Goal: Entertainment & Leisure: Consume media (video, audio)

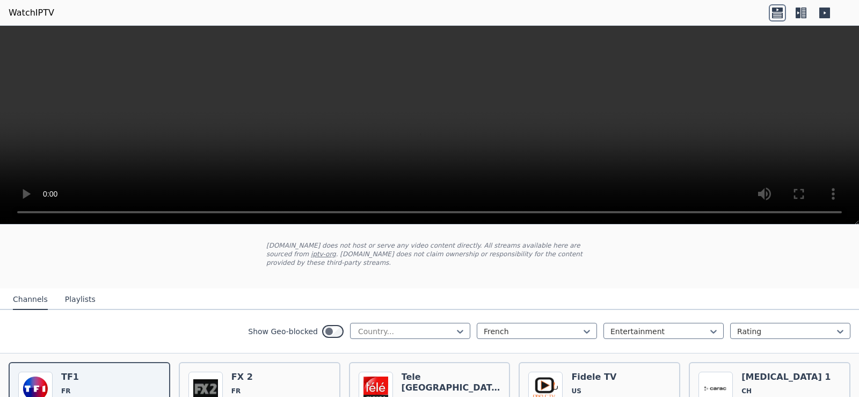
scroll to position [107, 0]
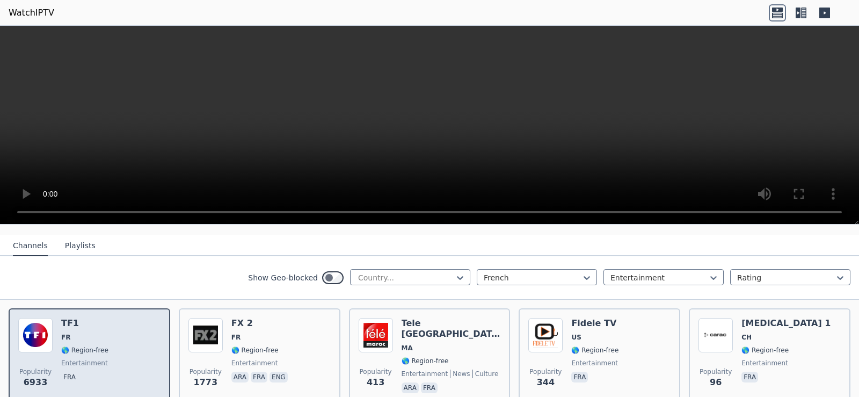
click at [117, 320] on div "Popularity 6933 TF1 FR 🌎 Region-free entertainment fra" at bounding box center [89, 356] width 142 height 77
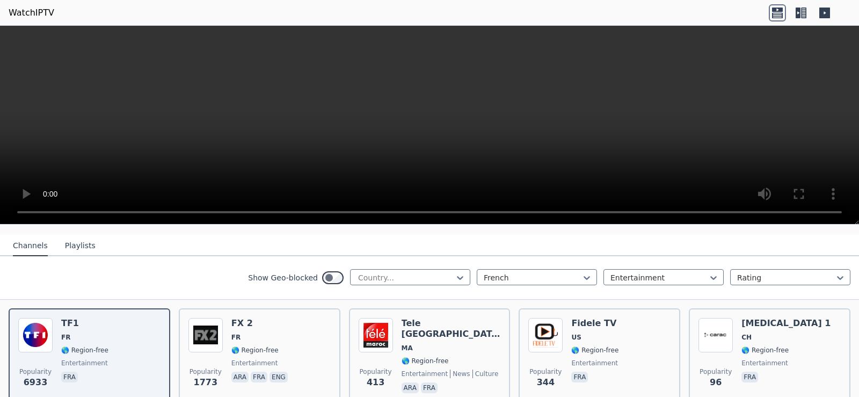
click at [448, 239] on nav "Channels Playlists" at bounding box center [429, 245] width 859 height 21
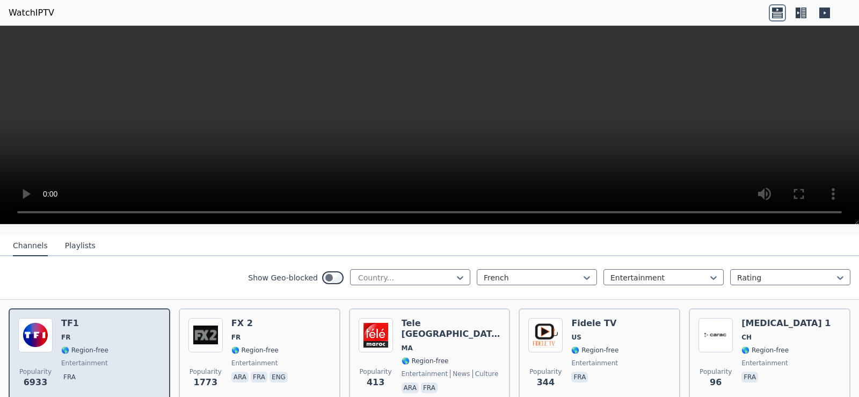
click at [111, 321] on div "Popularity 6933 TF1 FR 🌎 Region-free entertainment fra" at bounding box center [89, 356] width 142 height 77
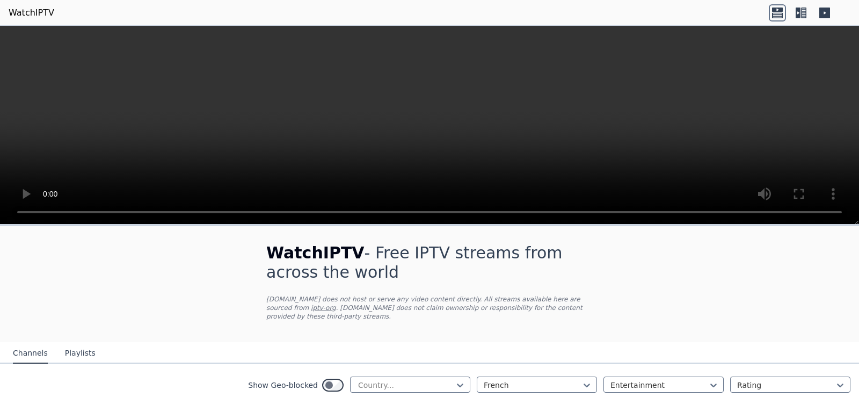
scroll to position [107, 0]
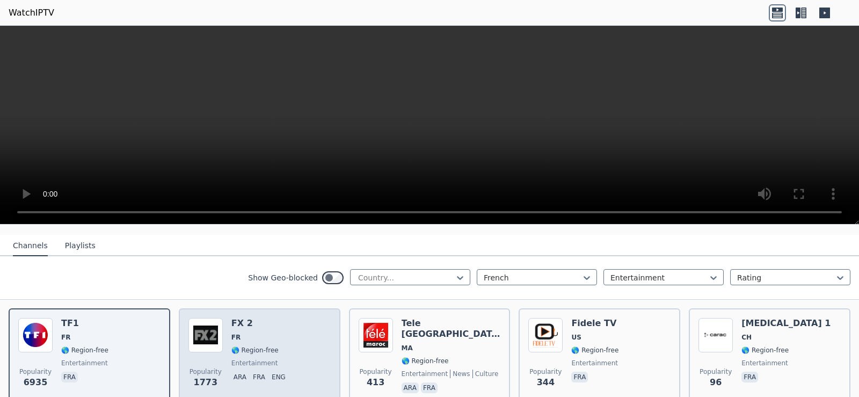
click at [244, 321] on div "FX 2 FR 🌎 Region-free entertainment ara fra eng" at bounding box center [261, 356] width 59 height 77
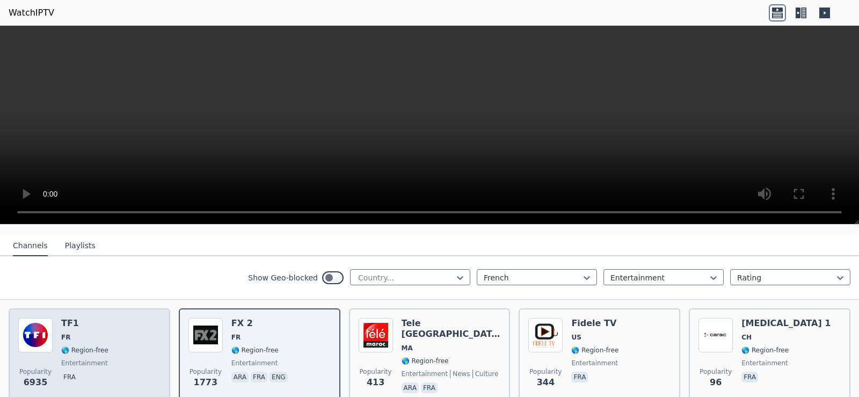
click at [83, 333] on span "FR" at bounding box center [84, 337] width 47 height 9
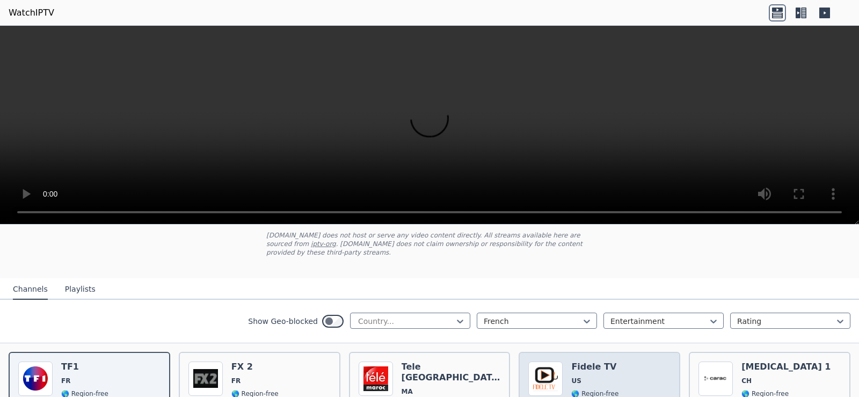
scroll to position [118, 0]
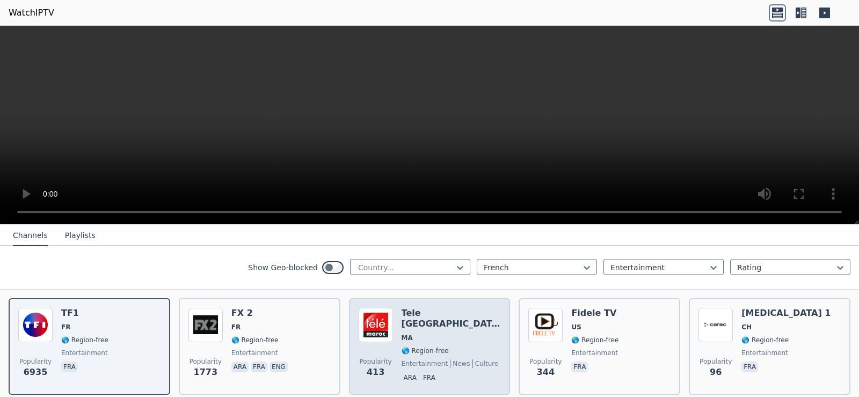
click at [443, 346] on span "🌎 Region-free" at bounding box center [451, 350] width 99 height 9
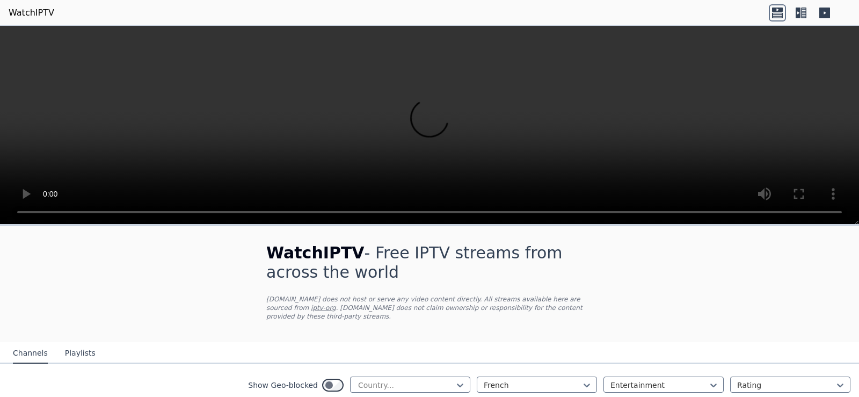
scroll to position [107, 0]
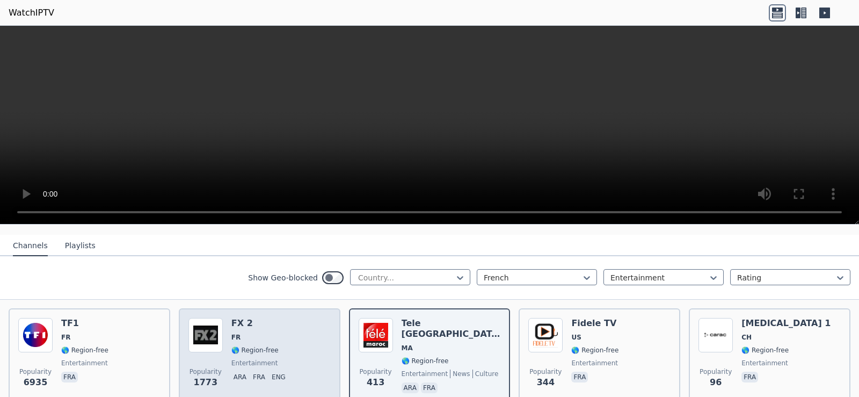
click at [251, 333] on span "FR" at bounding box center [261, 337] width 59 height 9
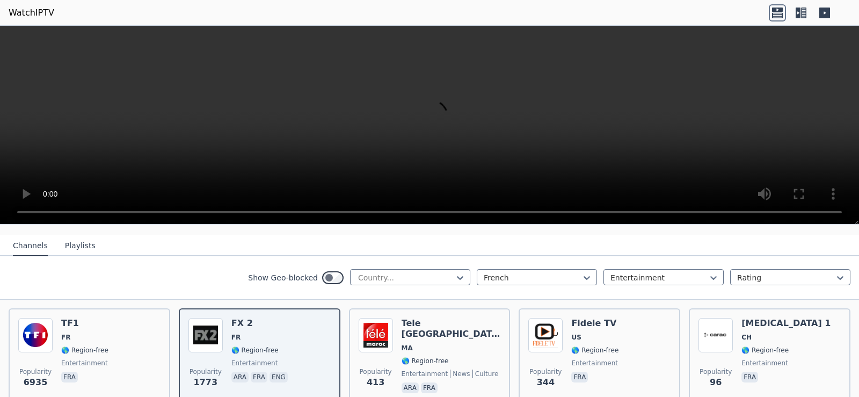
scroll to position [0, 0]
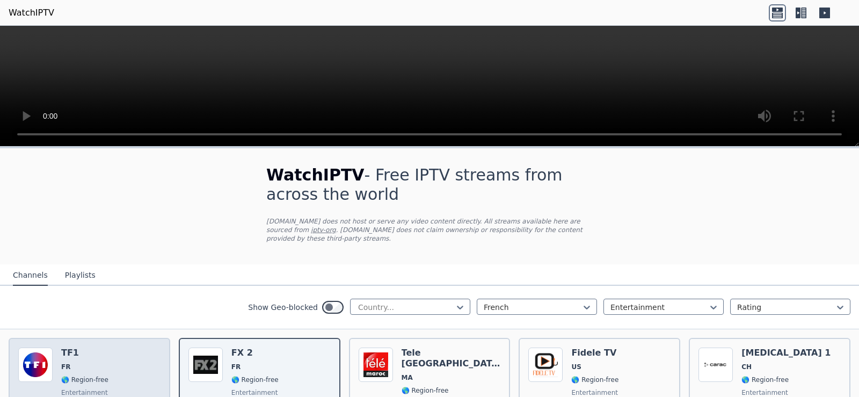
click at [90, 348] on h6 "TF1" at bounding box center [84, 353] width 47 height 11
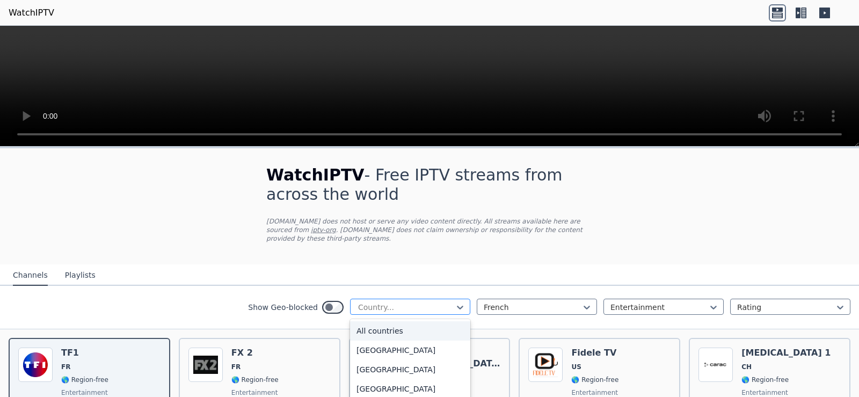
click at [418, 302] on div at bounding box center [406, 307] width 98 height 11
click at [389, 379] on div "[GEOGRAPHIC_DATA]" at bounding box center [410, 388] width 120 height 19
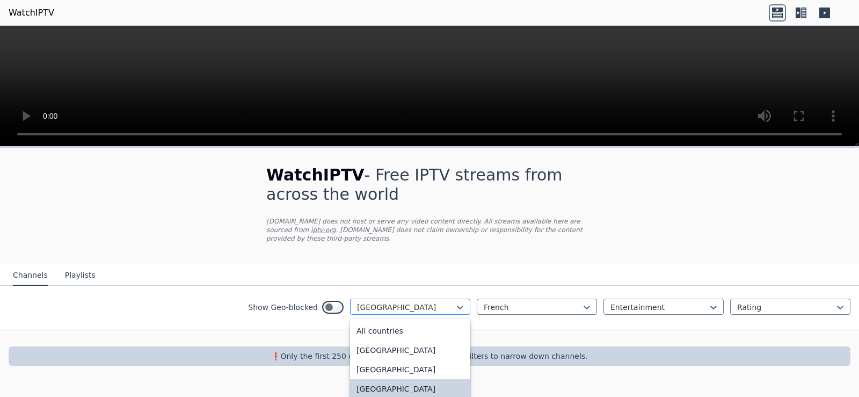
click at [419, 302] on div at bounding box center [406, 307] width 98 height 11
click at [410, 352] on div "[GEOGRAPHIC_DATA]" at bounding box center [410, 352] width 120 height 19
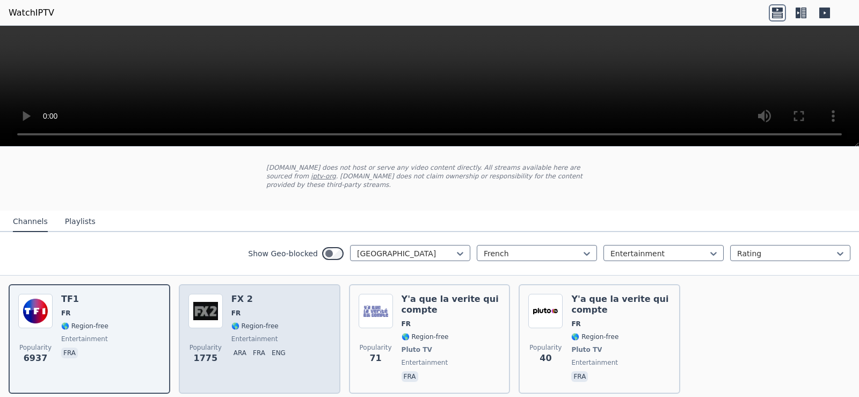
scroll to position [87, 0]
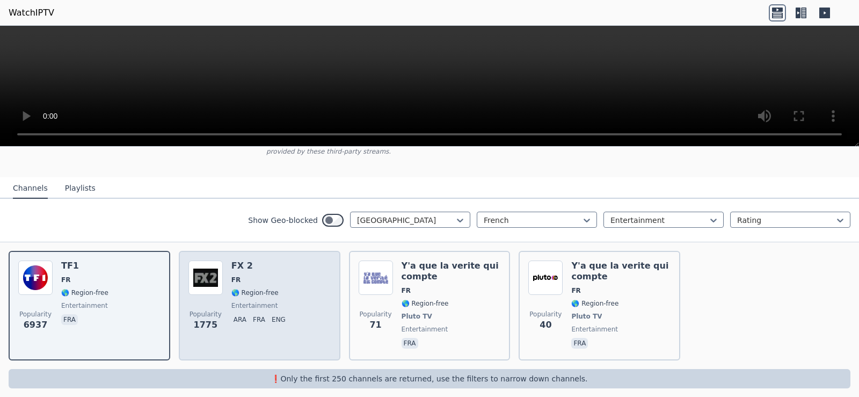
click at [239, 276] on span "FR" at bounding box center [261, 280] width 59 height 9
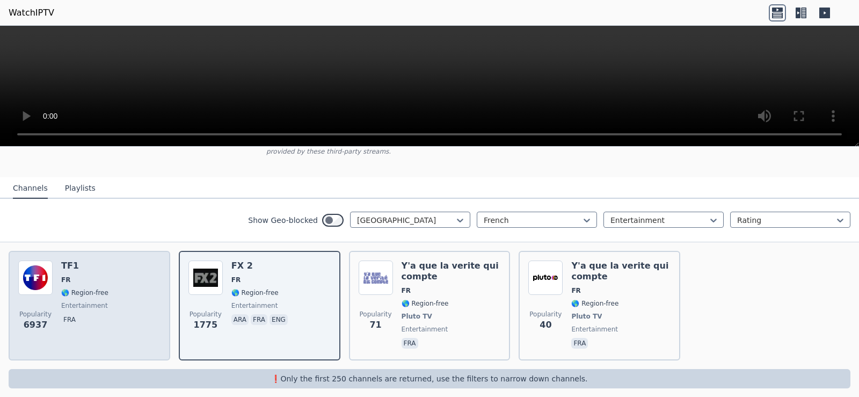
click at [118, 297] on div "Popularity 6937 TF1 FR 🌎 Region-free entertainment fra" at bounding box center [89, 306] width 142 height 90
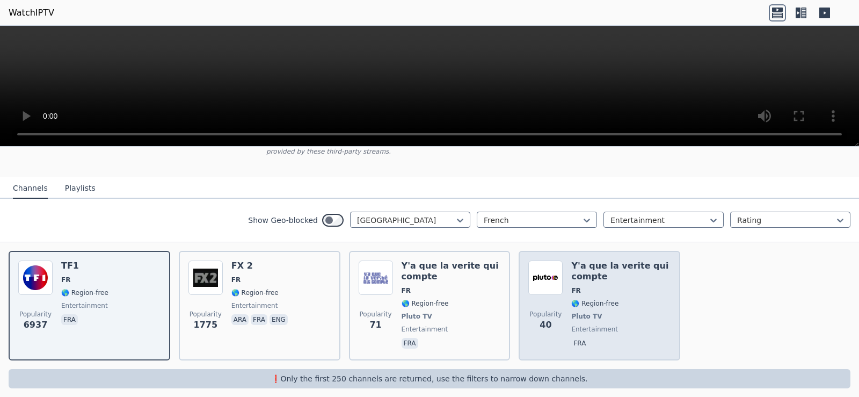
click at [613, 286] on span "FR" at bounding box center [621, 290] width 99 height 9
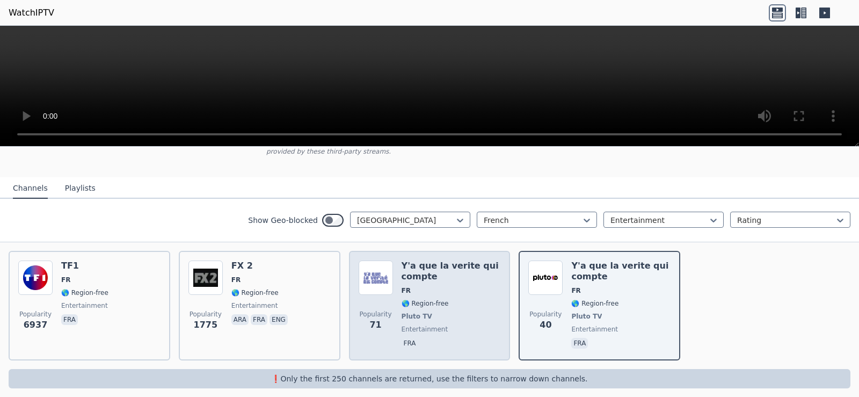
click at [449, 290] on div "Y'a que la verite qui compte FR 🌎 Region-free Pluto TV entertainment fra" at bounding box center [451, 306] width 99 height 90
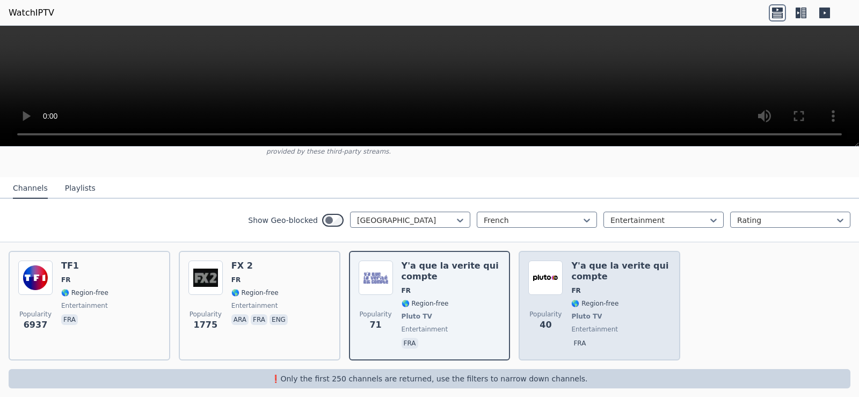
click at [598, 299] on span "🌎 Region-free" at bounding box center [595, 303] width 47 height 9
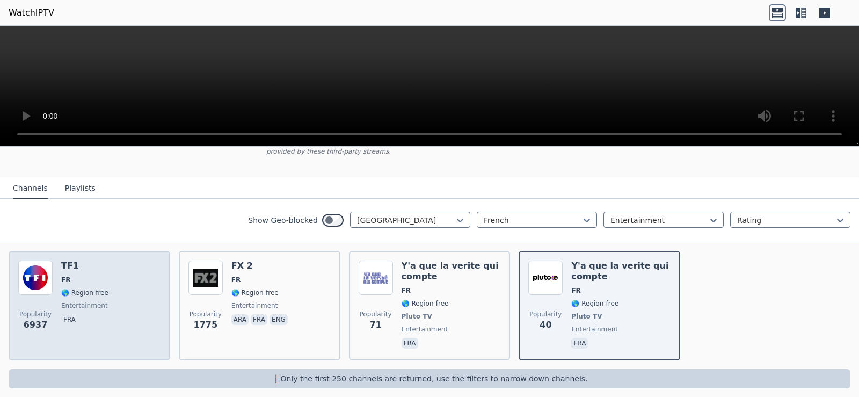
click at [96, 276] on span "FR" at bounding box center [84, 280] width 47 height 9
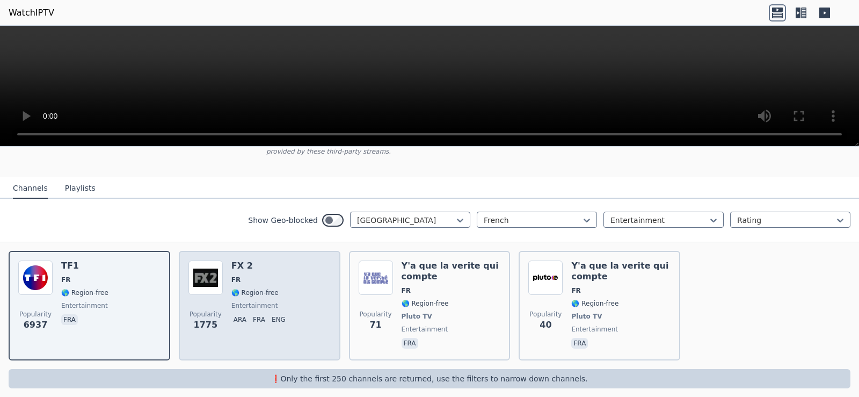
scroll to position [0, 0]
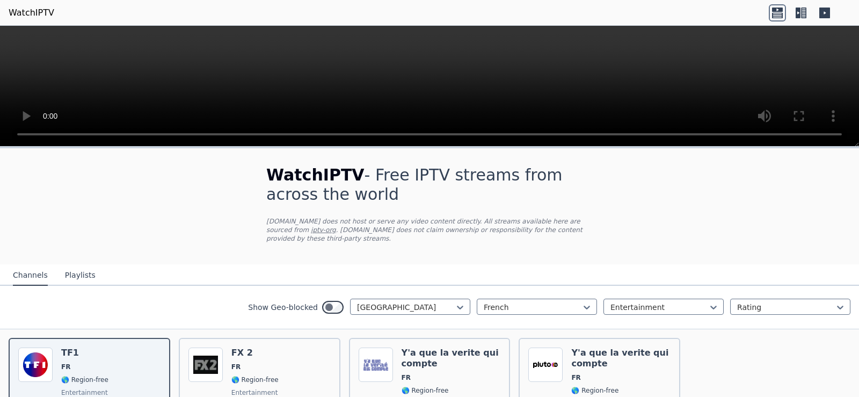
click at [645, 206] on div "WatchIPTV - Free IPTV streams from across the world [DOMAIN_NAME] does not host…" at bounding box center [429, 320] width 859 height 344
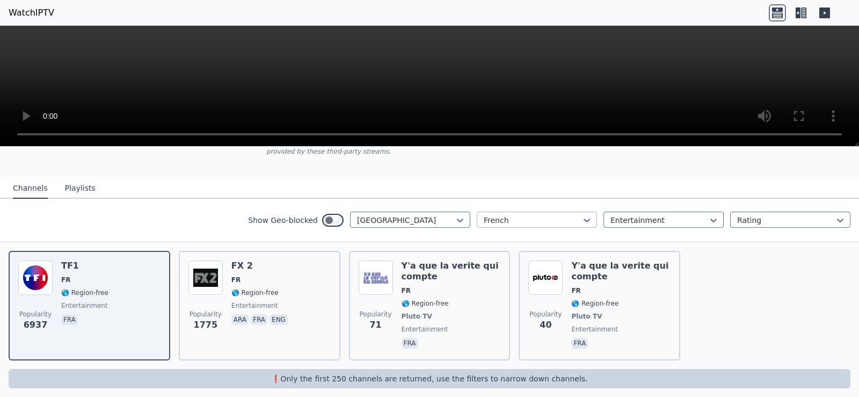
click at [518, 215] on div at bounding box center [533, 220] width 98 height 11
click at [631, 215] on div at bounding box center [660, 220] width 98 height 11
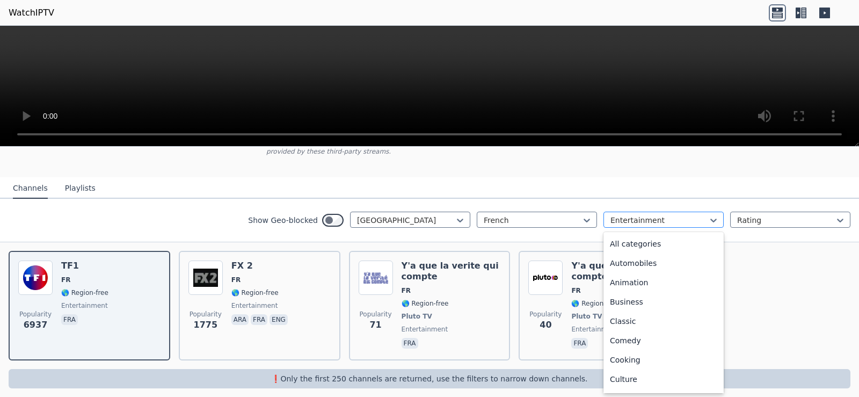
scroll to position [60, 0]
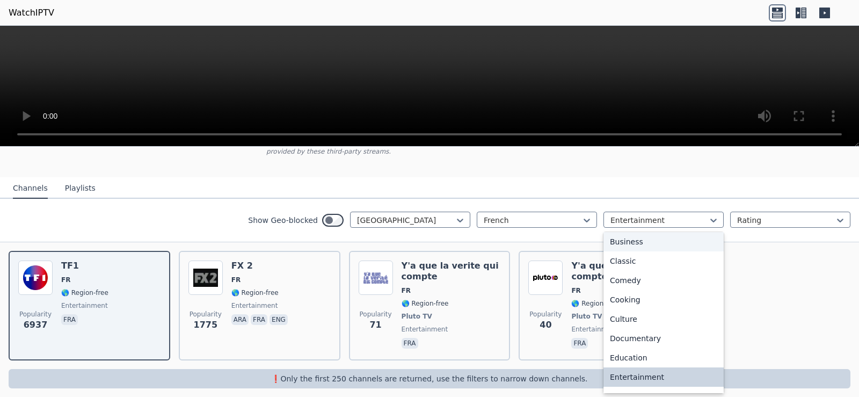
click at [646, 237] on div "Business" at bounding box center [664, 241] width 120 height 19
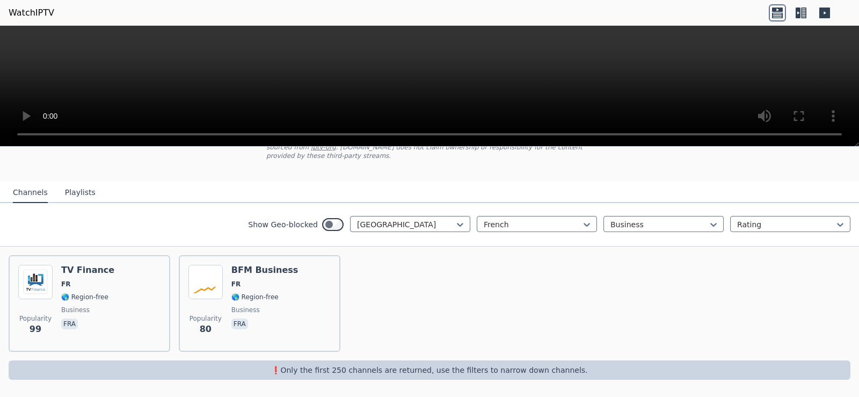
scroll to position [74, 0]
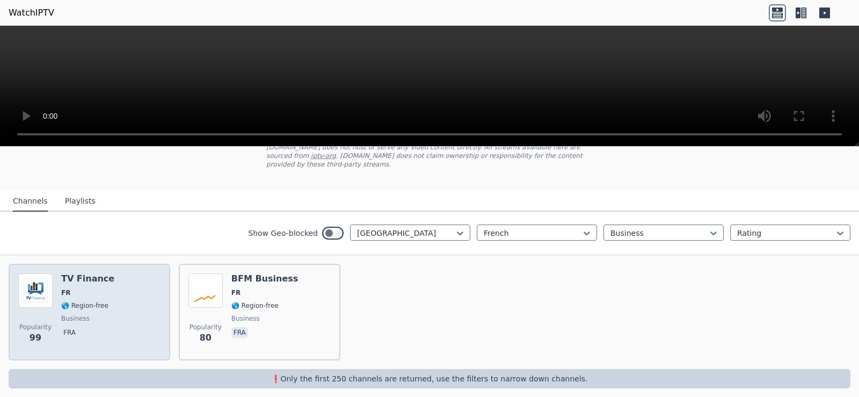
click at [83, 302] on div "TV Finance FR 🌎 Region-free business fra" at bounding box center [87, 311] width 53 height 77
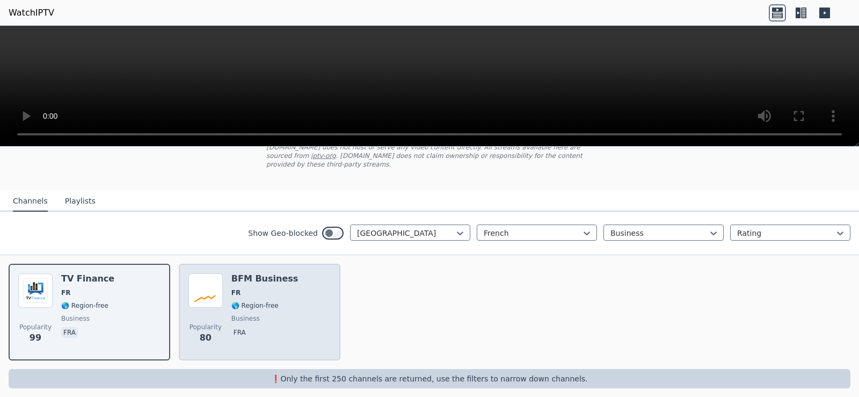
click at [264, 301] on span "🌎 Region-free" at bounding box center [255, 305] width 47 height 9
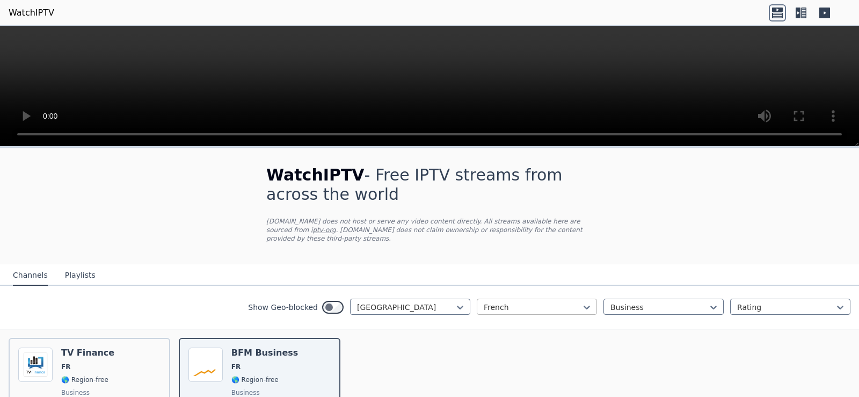
scroll to position [54, 0]
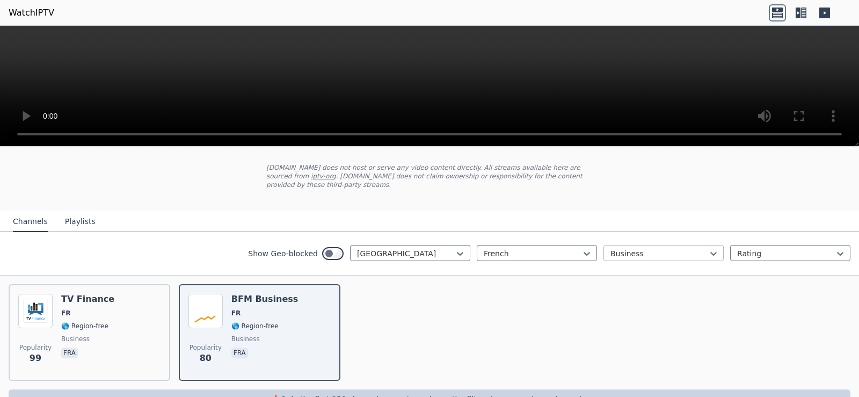
click at [663, 248] on div at bounding box center [660, 253] width 98 height 11
click at [645, 341] on div "Sports" at bounding box center [664, 350] width 120 height 19
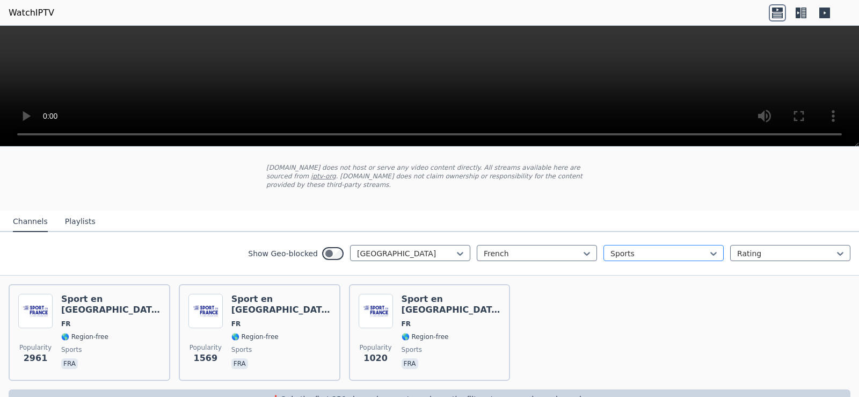
click at [639, 245] on div "Sports" at bounding box center [664, 253] width 120 height 16
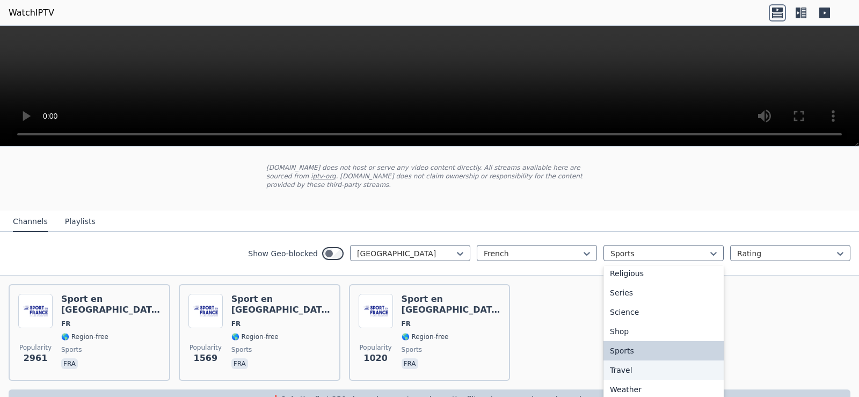
click at [637, 360] on div "Travel" at bounding box center [664, 369] width 120 height 19
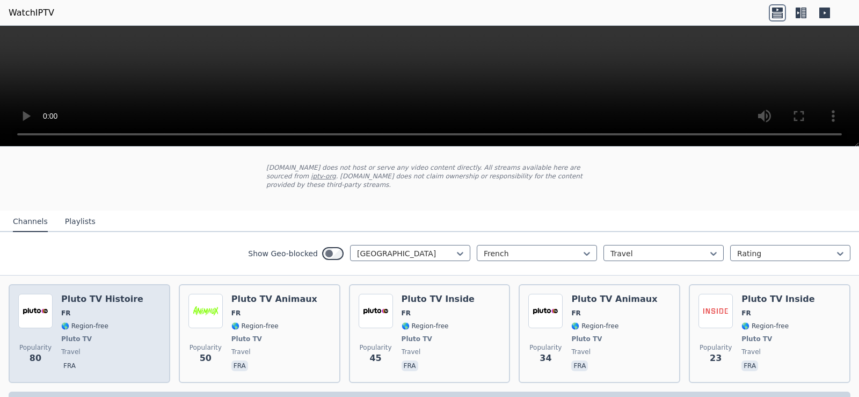
click at [117, 310] on div "Pluto TV Histoire FR 🌎 Region-free Pluto TV travel fra" at bounding box center [102, 334] width 82 height 80
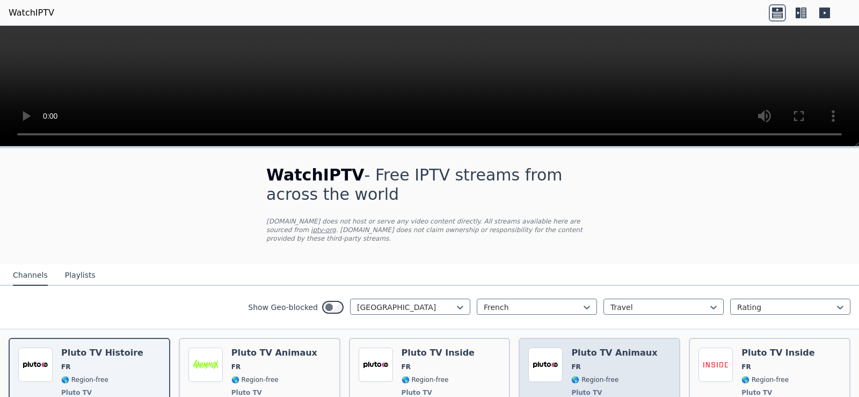
scroll to position [76, 0]
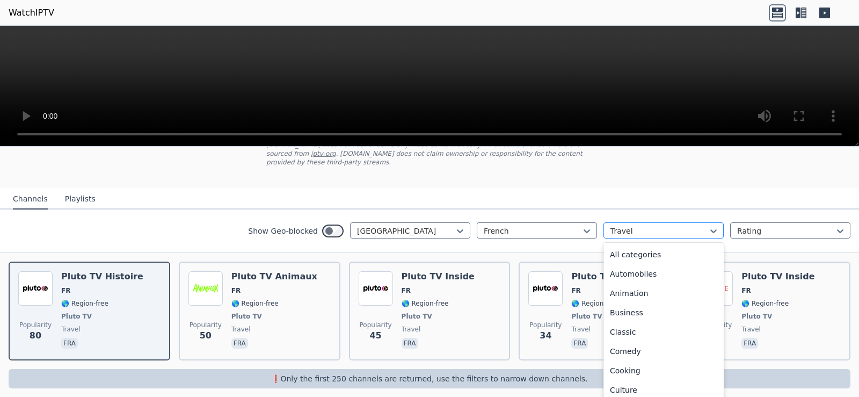
click at [649, 226] on div at bounding box center [660, 231] width 98 height 11
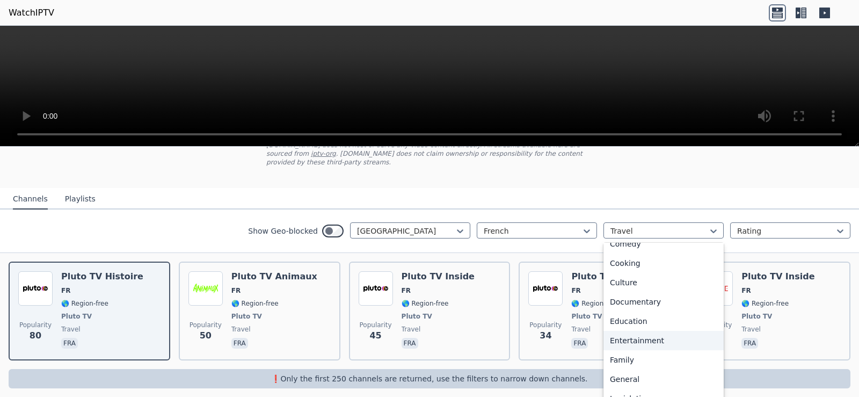
scroll to position [161, 0]
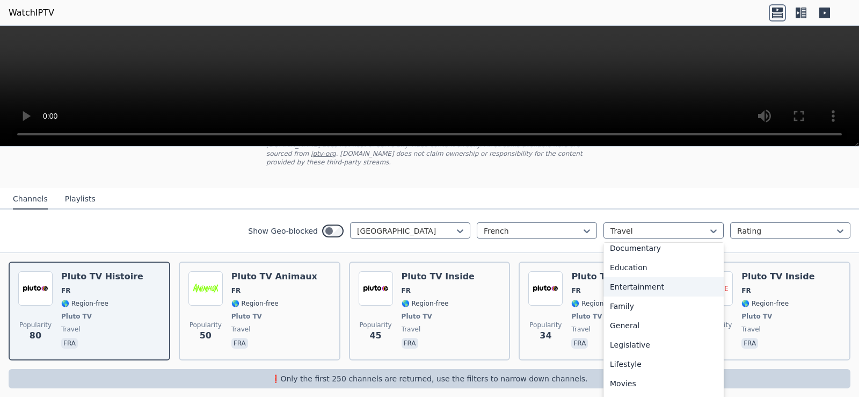
click at [635, 277] on div "Entertainment" at bounding box center [664, 286] width 120 height 19
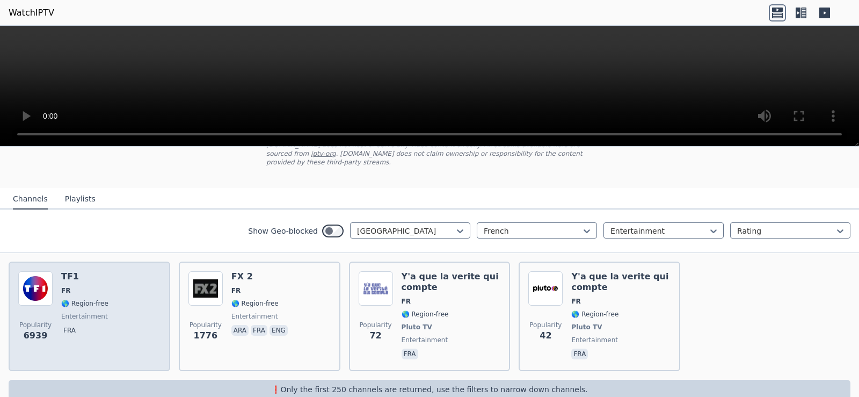
click at [92, 299] on span "🌎 Region-free" at bounding box center [84, 303] width 47 height 9
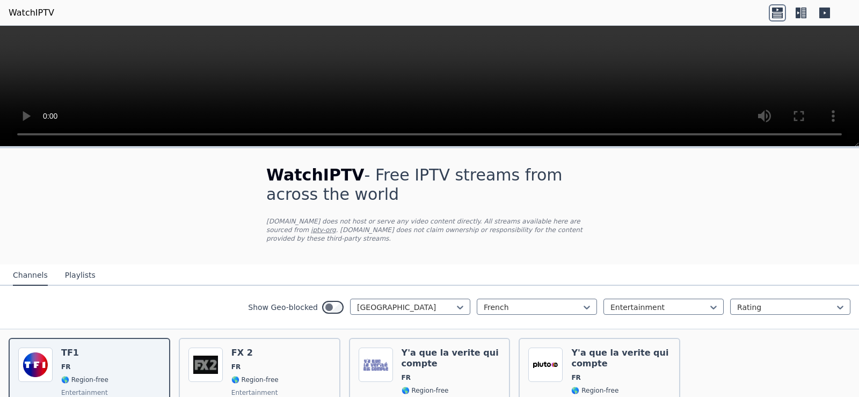
click at [826, 9] on icon at bounding box center [825, 13] width 11 height 11
